Goal: Transaction & Acquisition: Purchase product/service

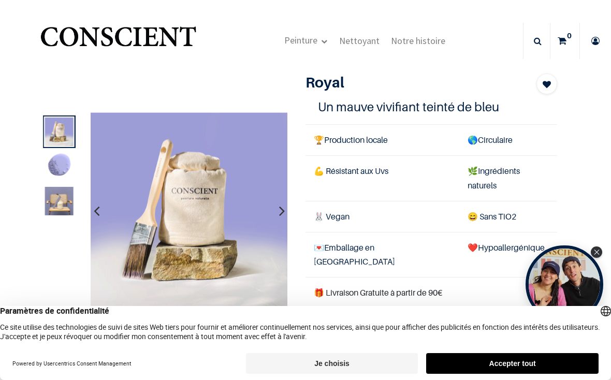
click at [503, 357] on button "Accepter tout" at bounding box center [512, 363] width 172 height 21
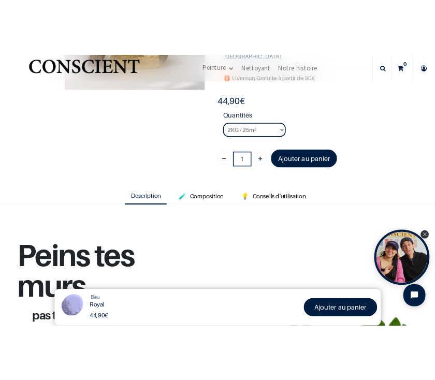
scroll to position [199, 0]
